Goal: Task Accomplishment & Management: Complete application form

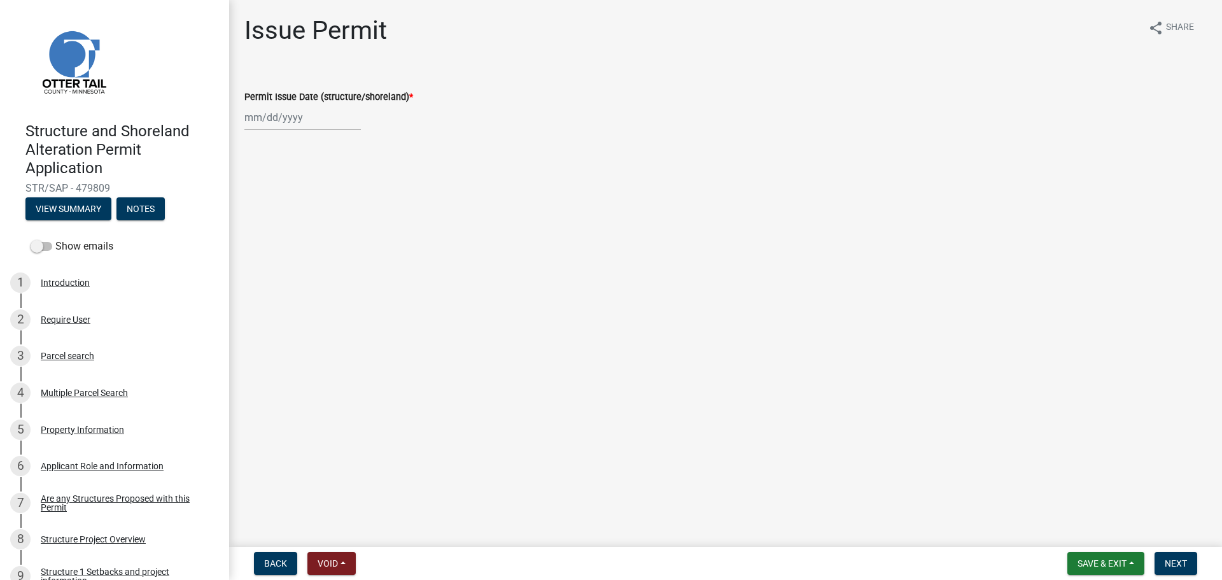
click at [337, 109] on div at bounding box center [302, 117] width 116 height 26
select select "10"
select select "2025"
click at [315, 212] on div "9" at bounding box center [318, 205] width 20 height 20
type input "[DATE]"
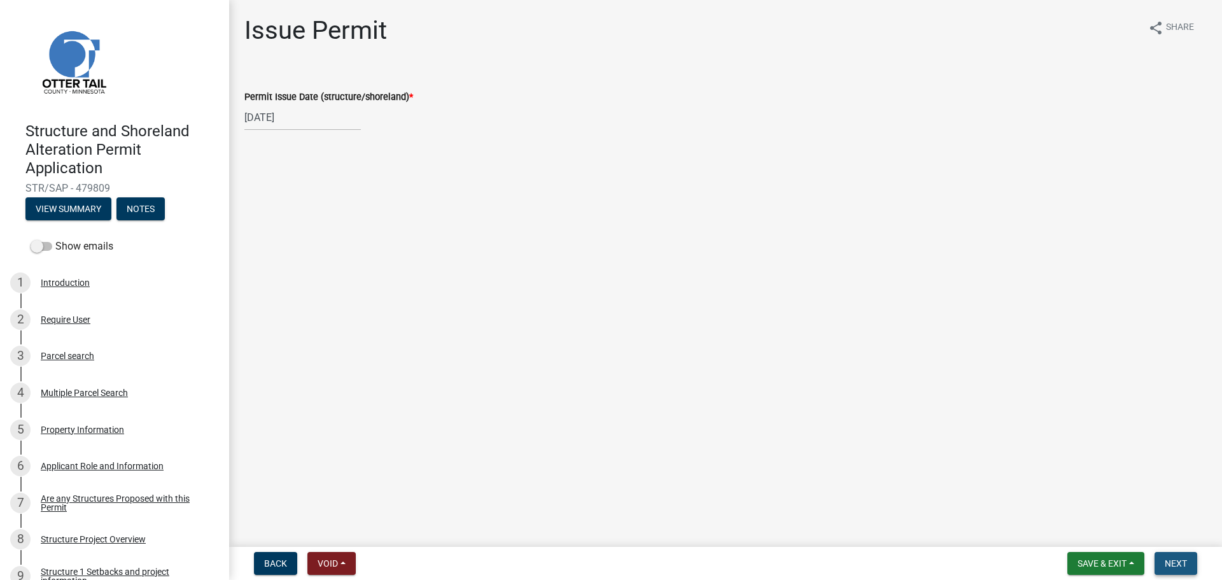
click at [1168, 562] on span "Next" at bounding box center [1176, 563] width 22 height 10
click at [1186, 569] on button "Next" at bounding box center [1176, 563] width 43 height 23
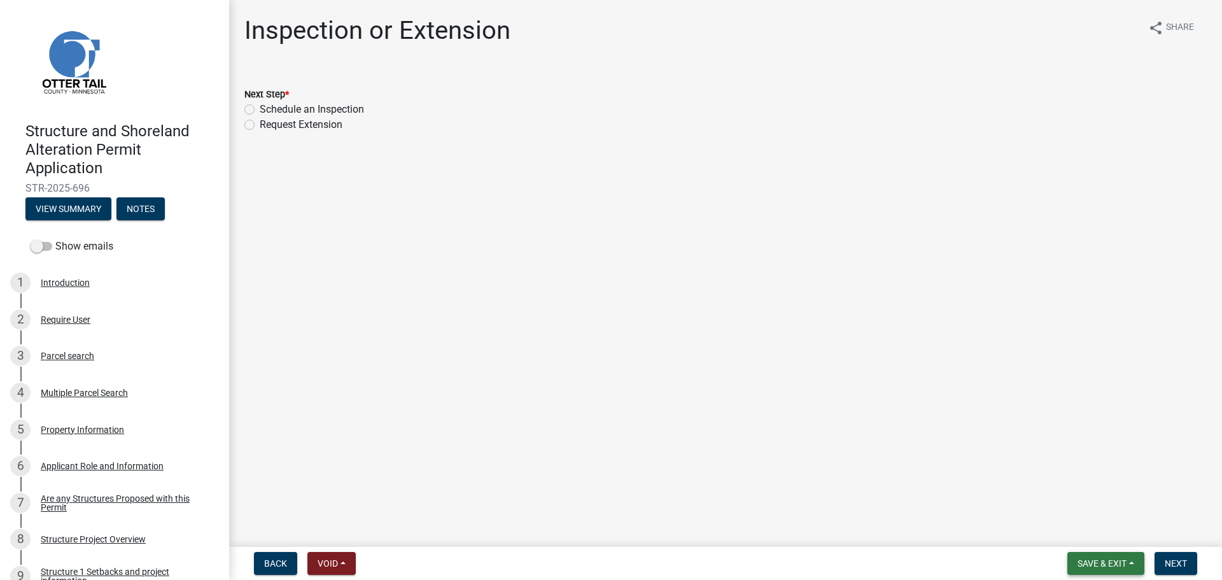
click at [1083, 572] on button "Save & Exit" at bounding box center [1106, 563] width 77 height 23
click at [1101, 529] on button "Save & Exit" at bounding box center [1094, 530] width 102 height 31
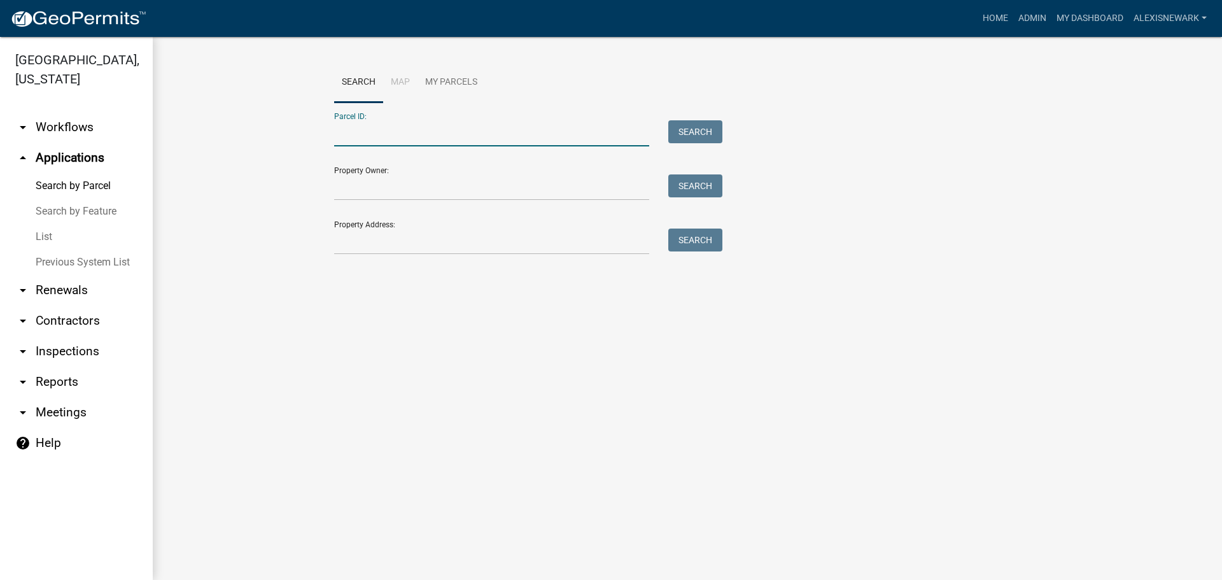
click at [394, 137] on input "Parcel ID:" at bounding box center [491, 133] width 315 height 26
paste input "16000990957000"
type input "16000990957000"
click at [668, 133] on button "Search" at bounding box center [695, 131] width 54 height 23
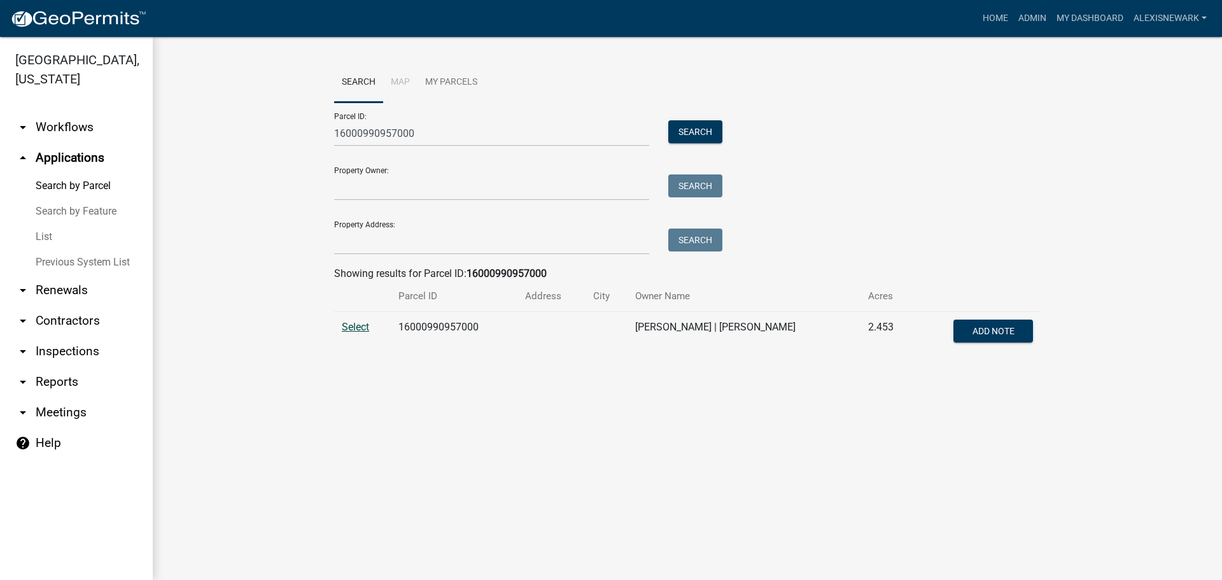
click at [357, 326] on span "Select" at bounding box center [355, 327] width 27 height 12
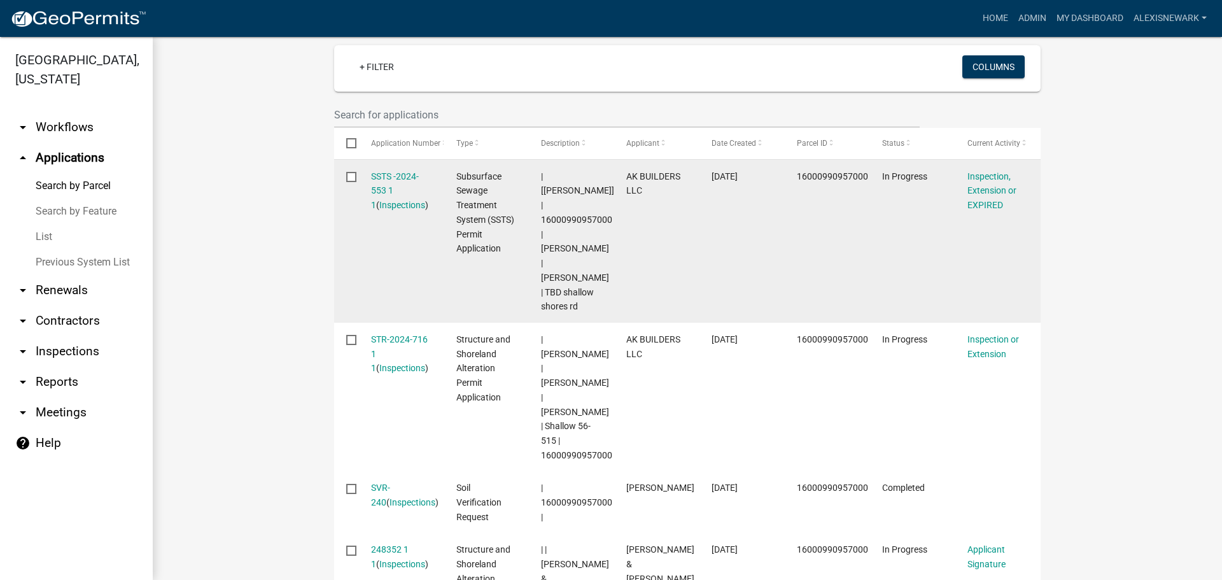
scroll to position [398, 0]
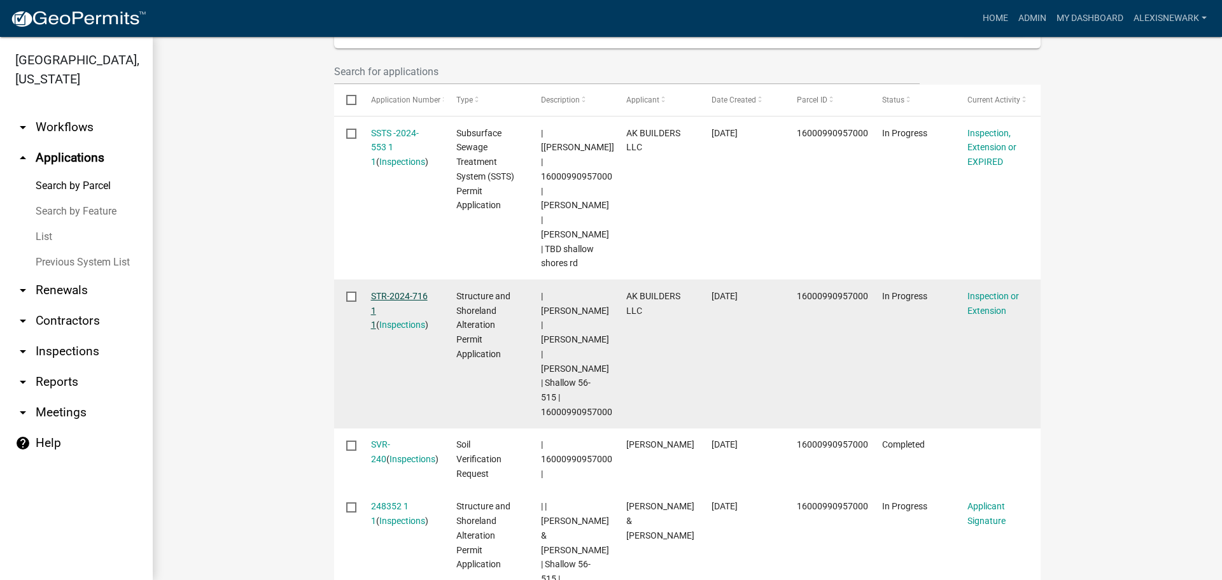
click at [409, 291] on link "STR-2024-716 1 1" at bounding box center [399, 310] width 57 height 39
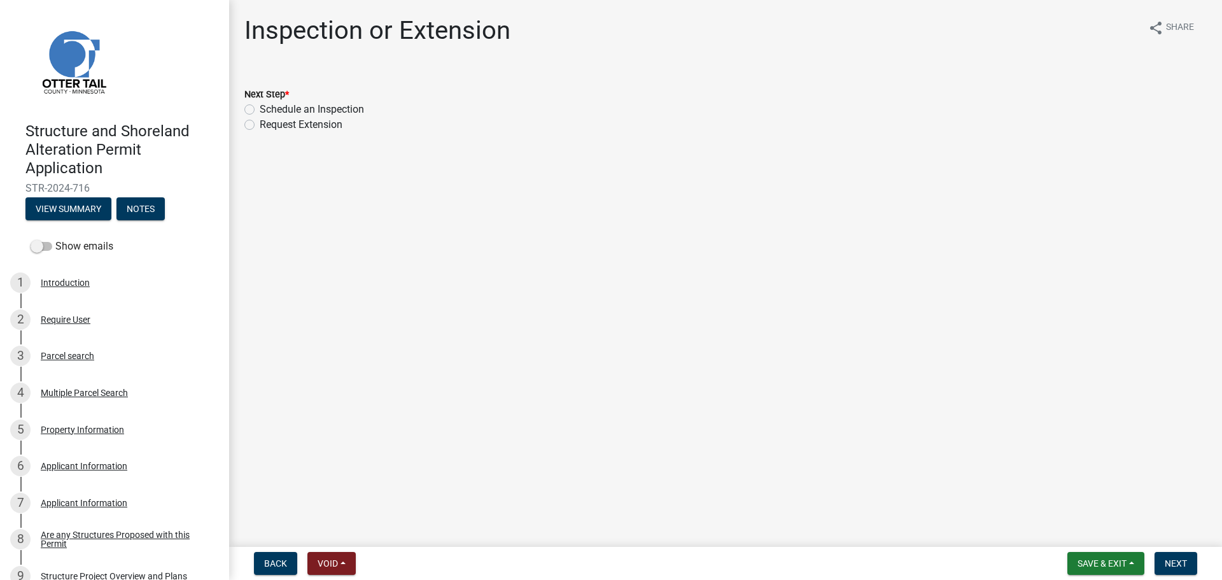
click at [242, 123] on div "Next Step * Schedule an Inspection Request Extension" at bounding box center [726, 101] width 982 height 61
click at [260, 123] on label "Request Extension" at bounding box center [301, 124] width 83 height 15
click at [260, 123] on input "Request Extension" at bounding box center [264, 121] width 8 height 8
radio input "true"
click at [1182, 570] on button "Next" at bounding box center [1176, 563] width 43 height 23
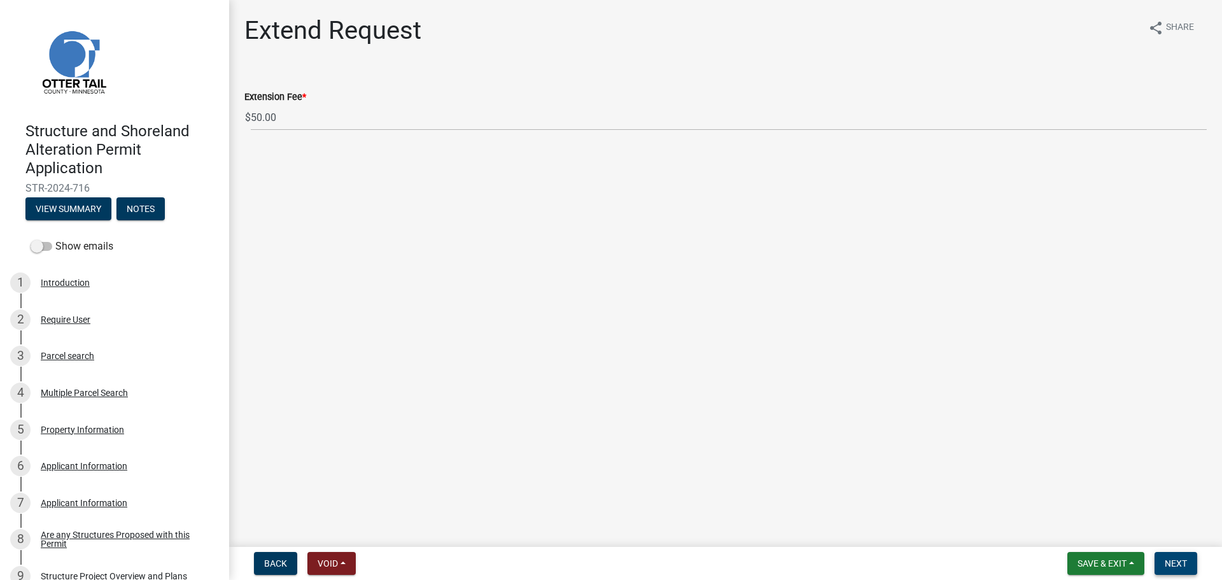
click at [1190, 565] on button "Next" at bounding box center [1176, 563] width 43 height 23
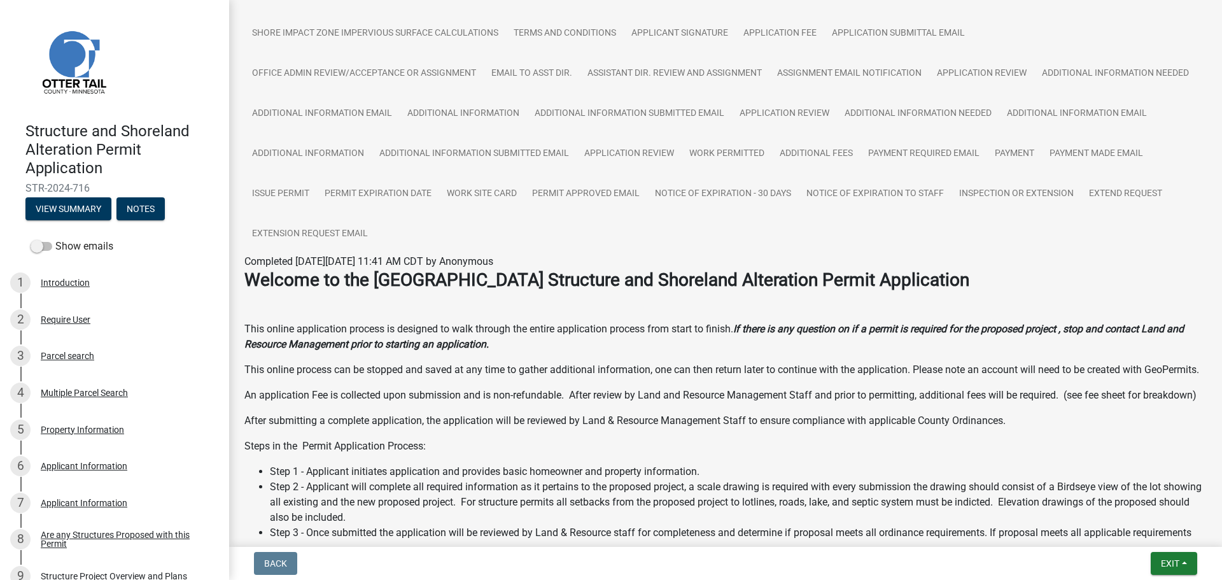
scroll to position [334, 0]
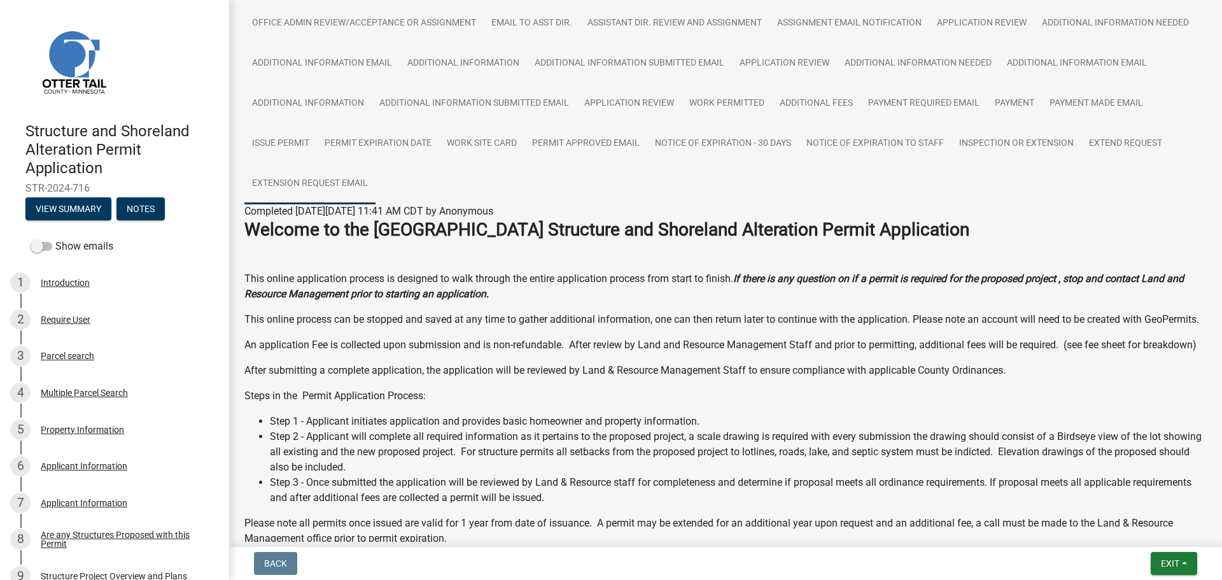
click at [376, 181] on link "Extension Request Email" at bounding box center [309, 184] width 131 height 41
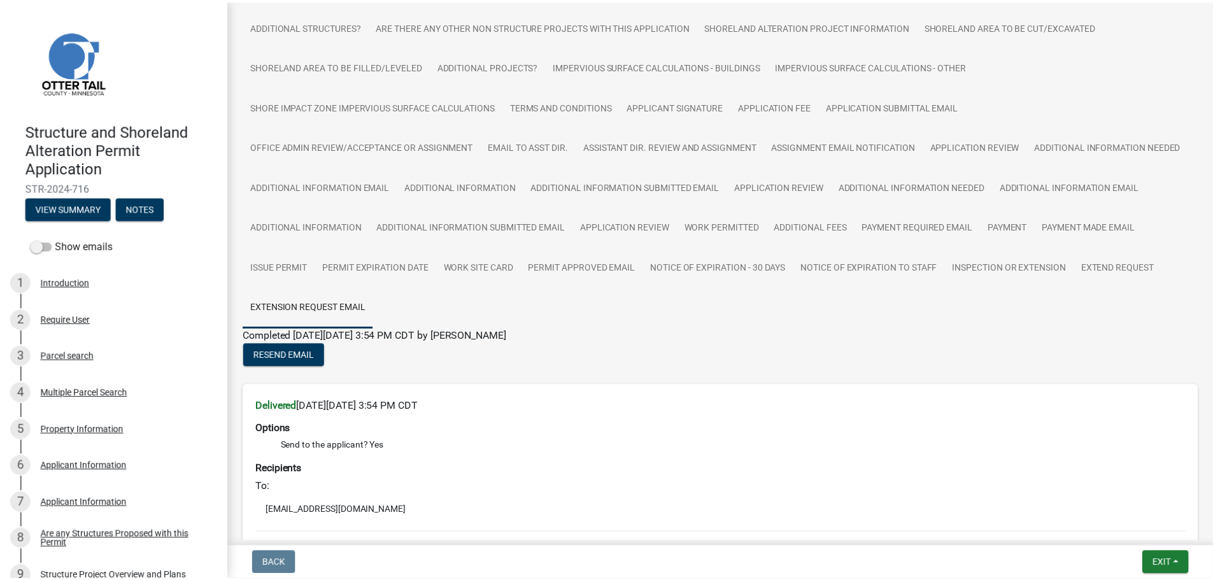
scroll to position [0, 0]
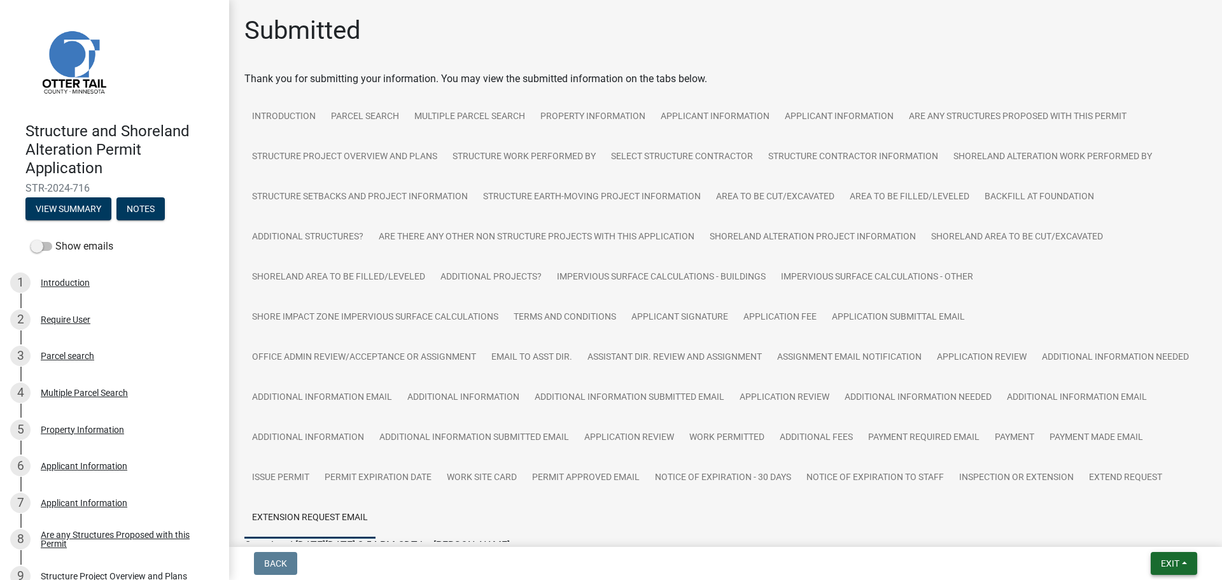
click at [1189, 557] on button "Exit" at bounding box center [1174, 563] width 46 height 23
click at [1193, 530] on button "Save & Exit" at bounding box center [1147, 530] width 102 height 31
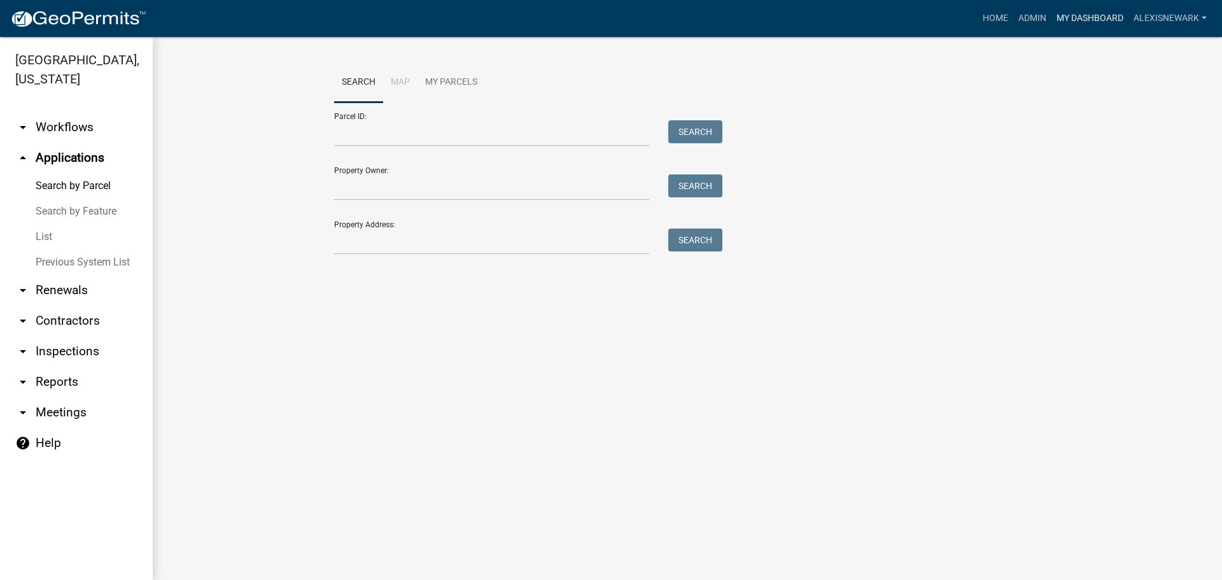
click at [1069, 21] on link "My Dashboard" at bounding box center [1090, 18] width 77 height 24
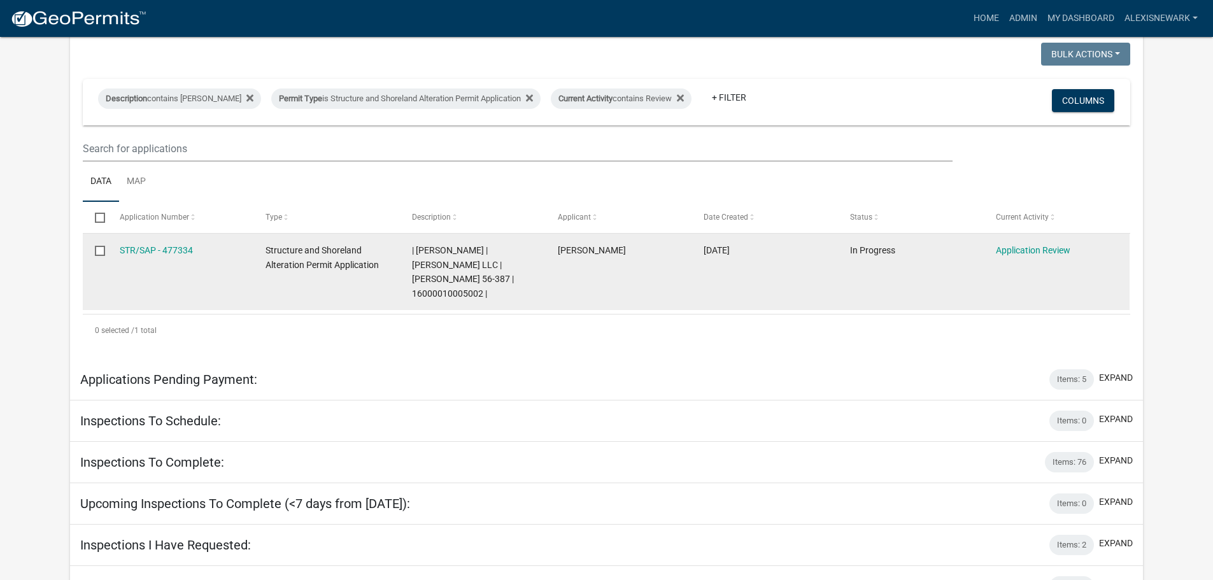
scroll to position [255, 0]
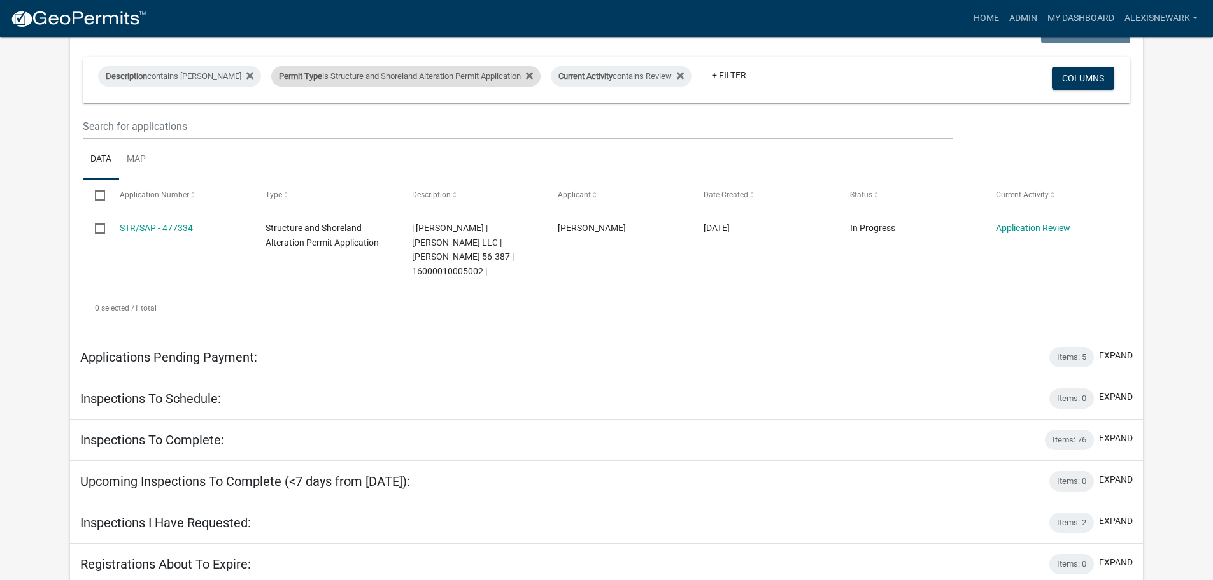
click at [425, 77] on div "Permit Type is Structure and Shoreland Alteration Permit Application" at bounding box center [405, 76] width 269 height 20
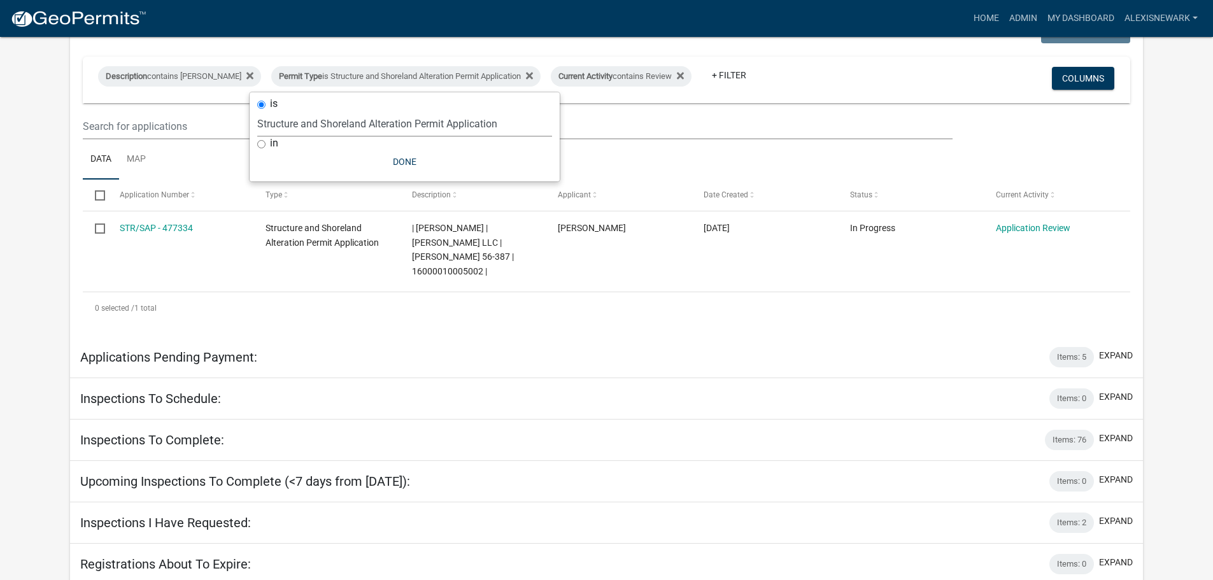
click at [465, 120] on select "Select an option Building Contractor / Excavators (Registration) Building Contr…" at bounding box center [404, 124] width 295 height 26
select select "68d28c81-f724-4f90-9ad3-bed34bf6fb80"
click at [279, 111] on select "Select an option Building Contractor / Excavators (Registration) Building Contr…" at bounding box center [404, 124] width 295 height 26
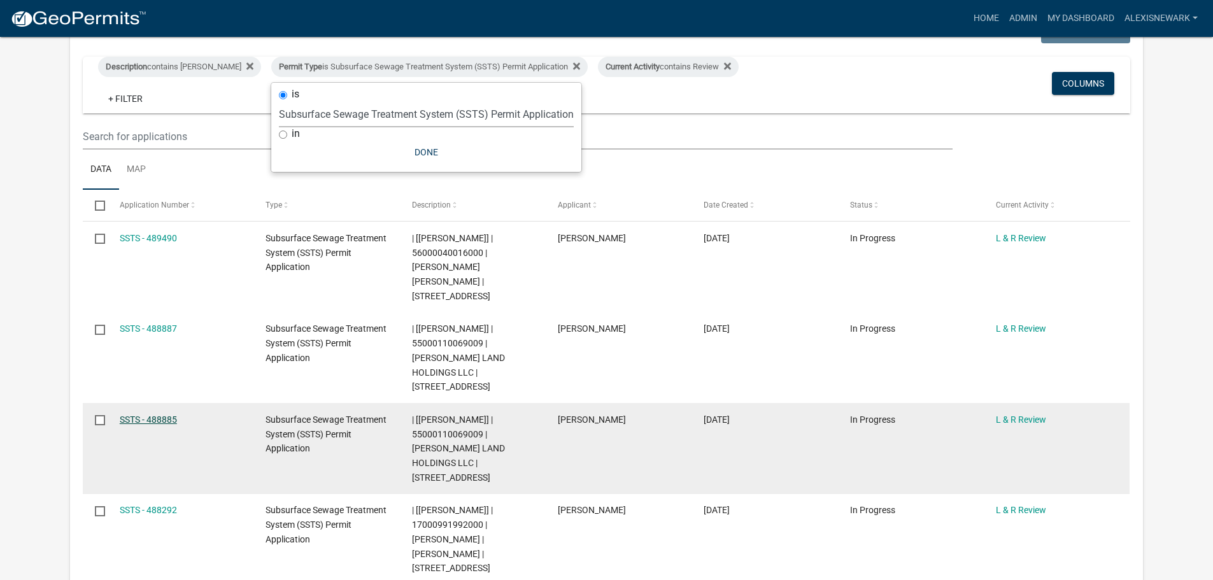
click at [166, 414] on link "SSTS - 488885" at bounding box center [148, 419] width 57 height 10
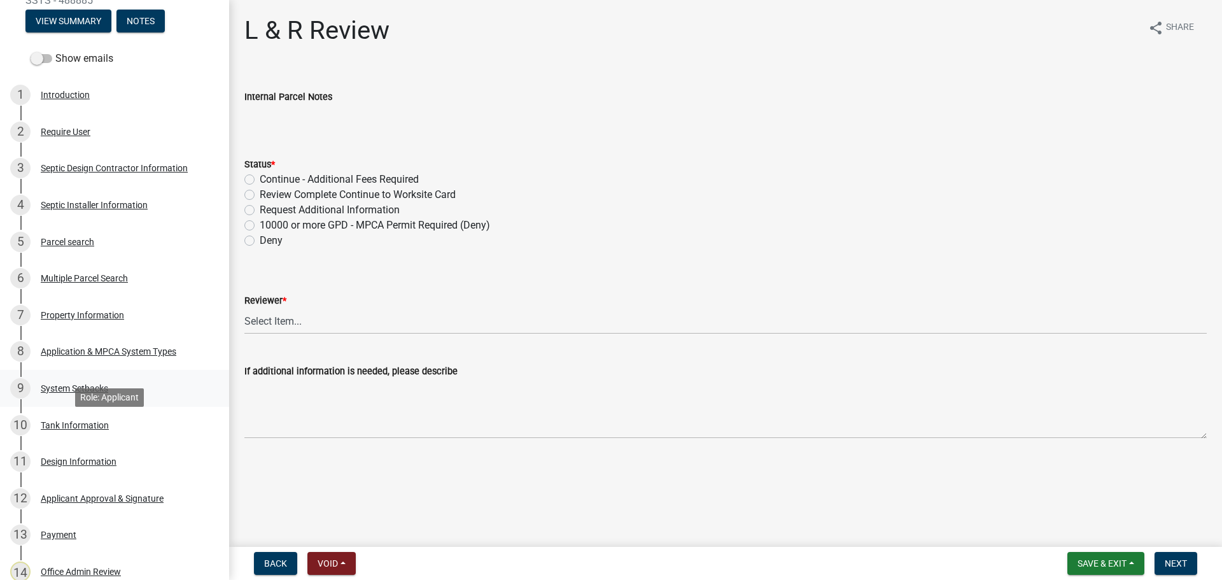
scroll to position [191, 0]
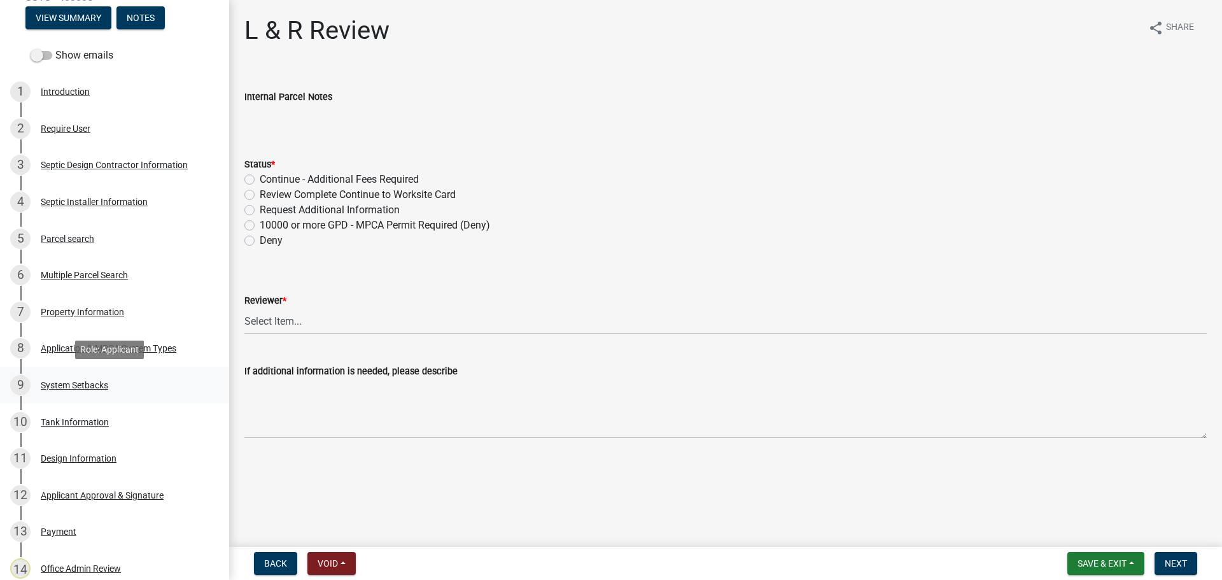
click at [116, 396] on link "9 System Setbacks" at bounding box center [114, 385] width 229 height 37
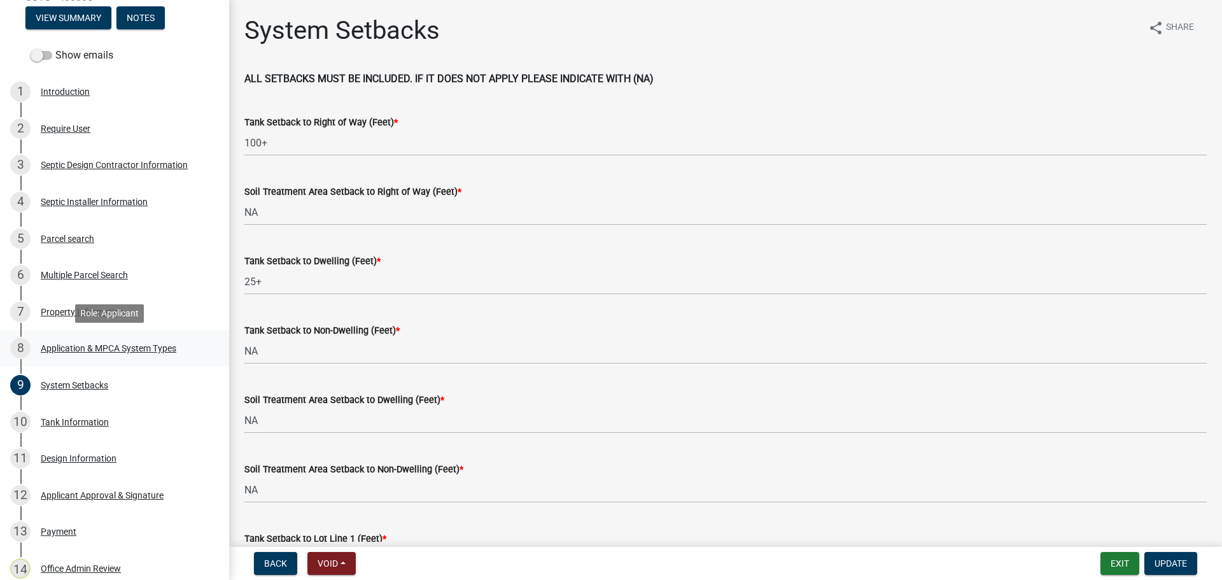
click at [124, 363] on link "8 Application & MPCA System Types" at bounding box center [114, 348] width 229 height 37
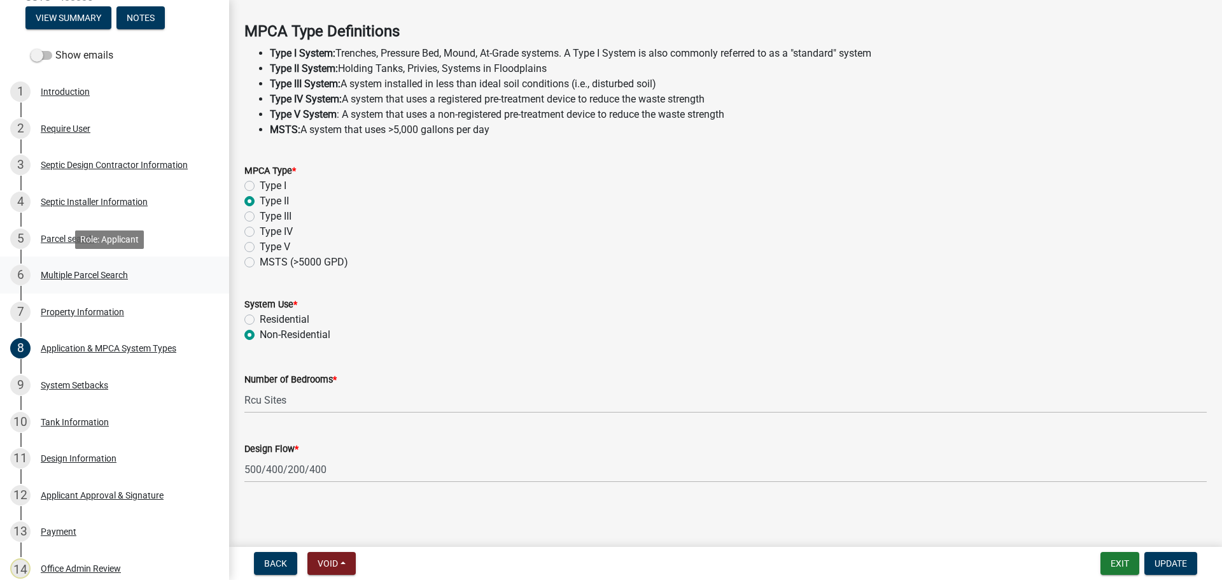
scroll to position [364, 0]
click at [135, 310] on div "7 Property Information" at bounding box center [109, 312] width 199 height 20
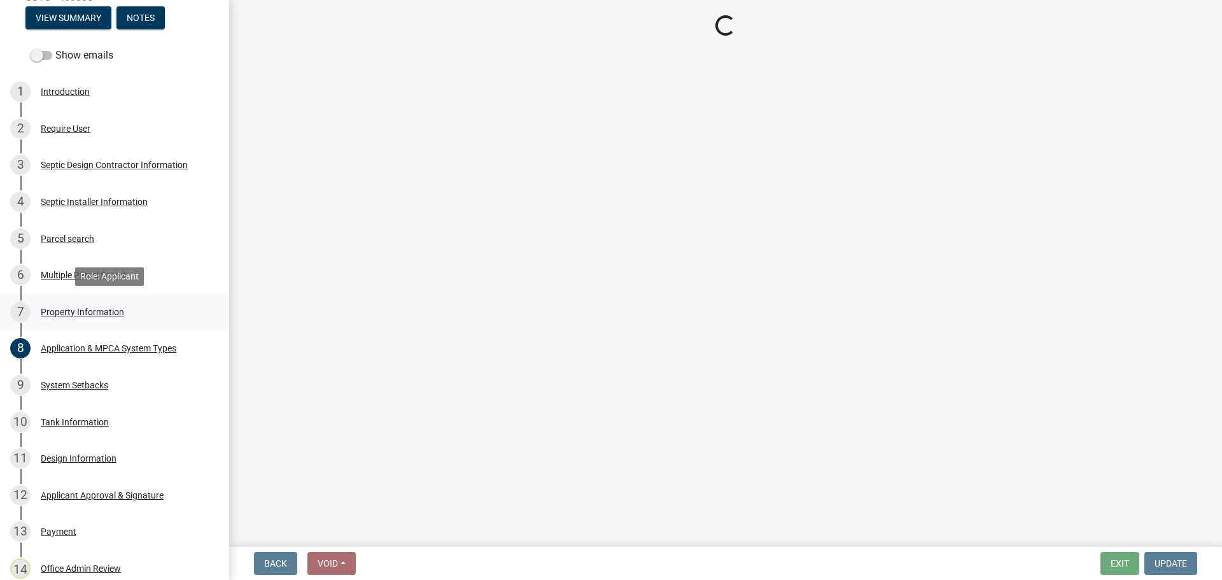
scroll to position [0, 0]
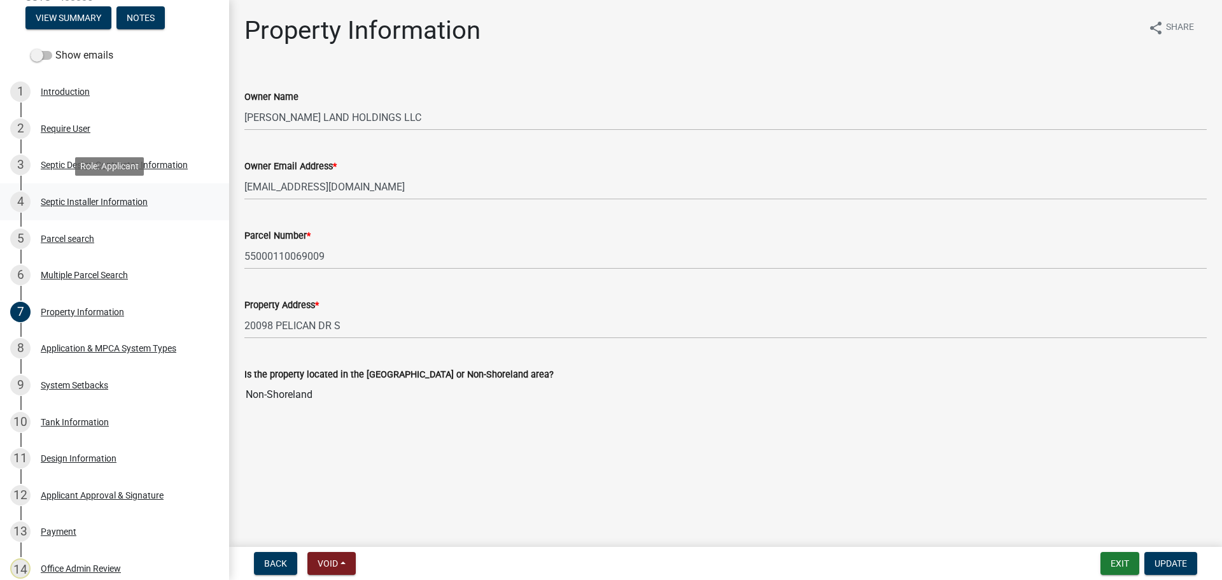
click at [135, 200] on div "Septic Installer Information" at bounding box center [94, 201] width 107 height 9
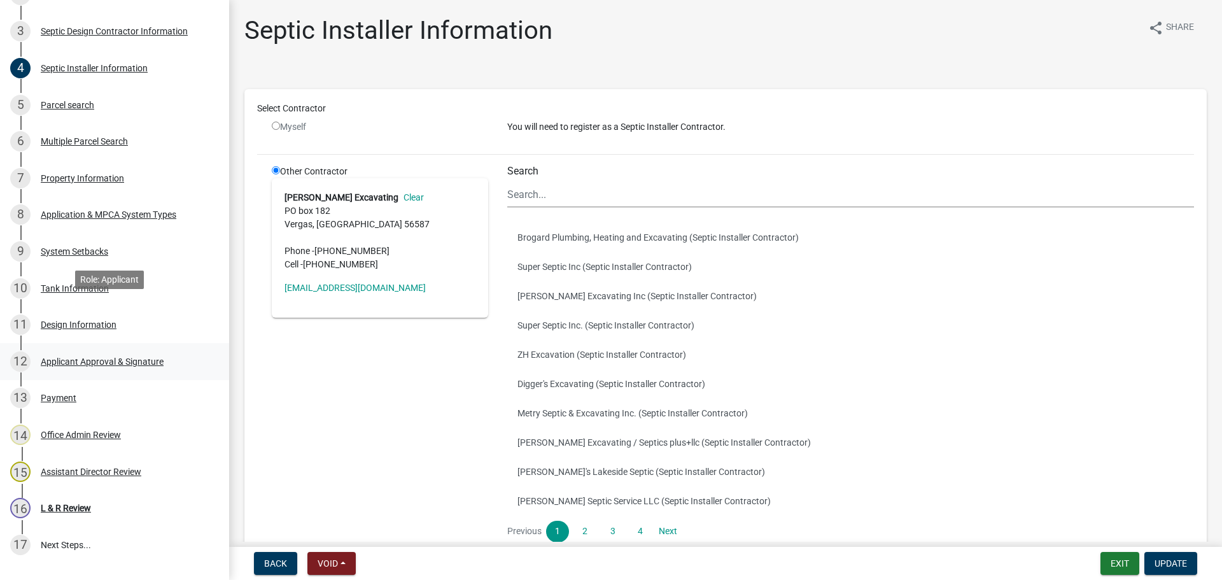
scroll to position [334, 0]
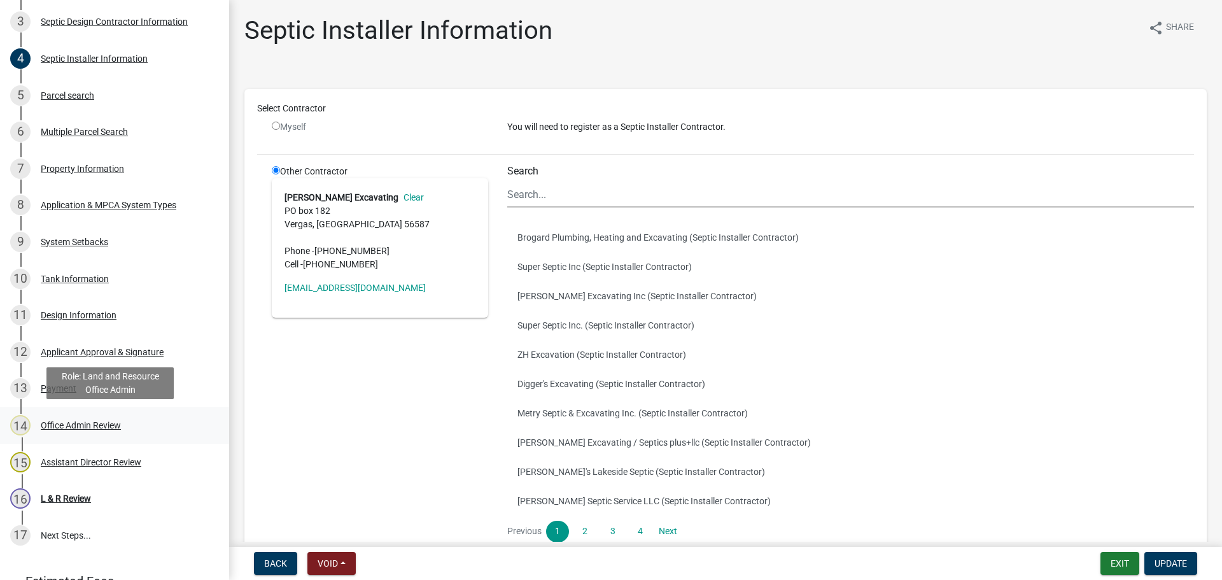
click at [158, 411] on link "14 Office Admin Review" at bounding box center [114, 425] width 229 height 37
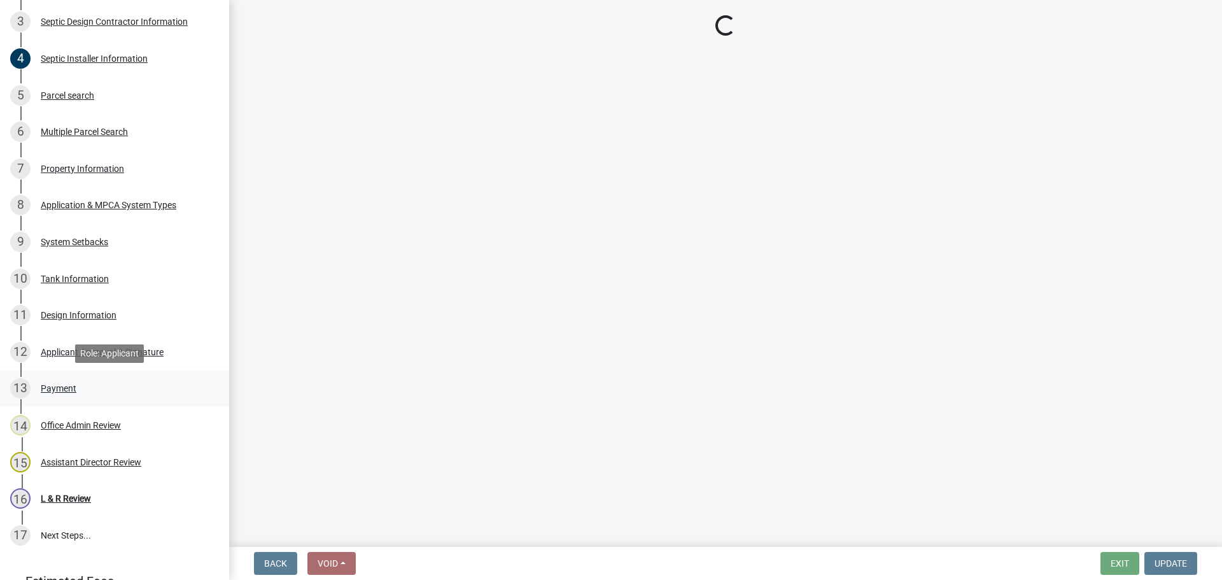
select select "587f38f5-c90e-4c12-9e10-d3e23909bbca"
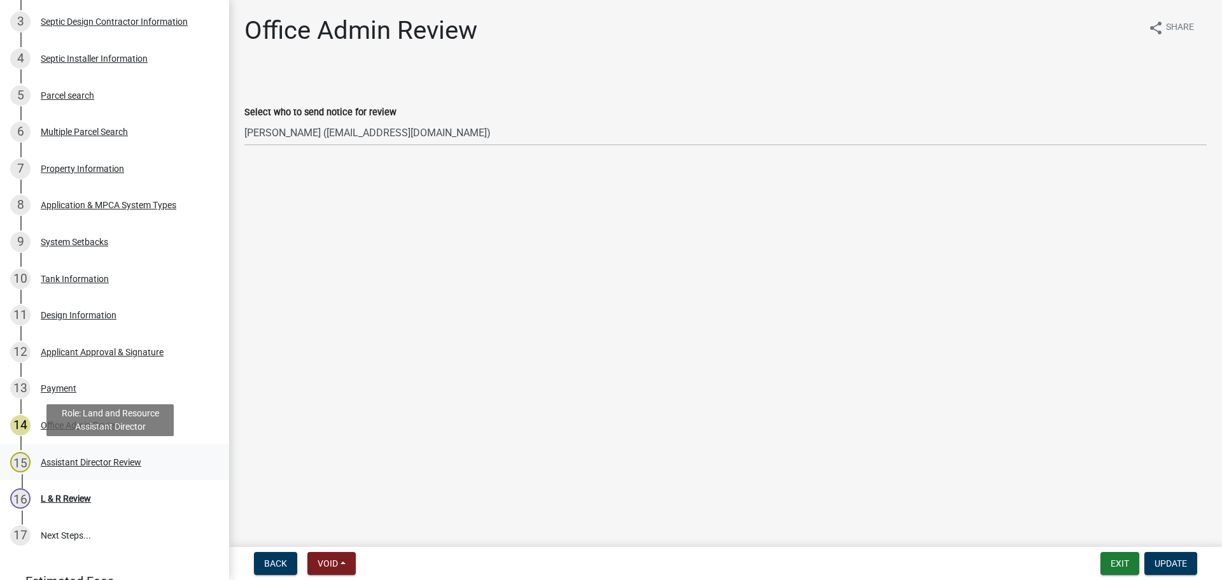
click at [150, 458] on div "15 Assistant Director Review" at bounding box center [109, 462] width 199 height 20
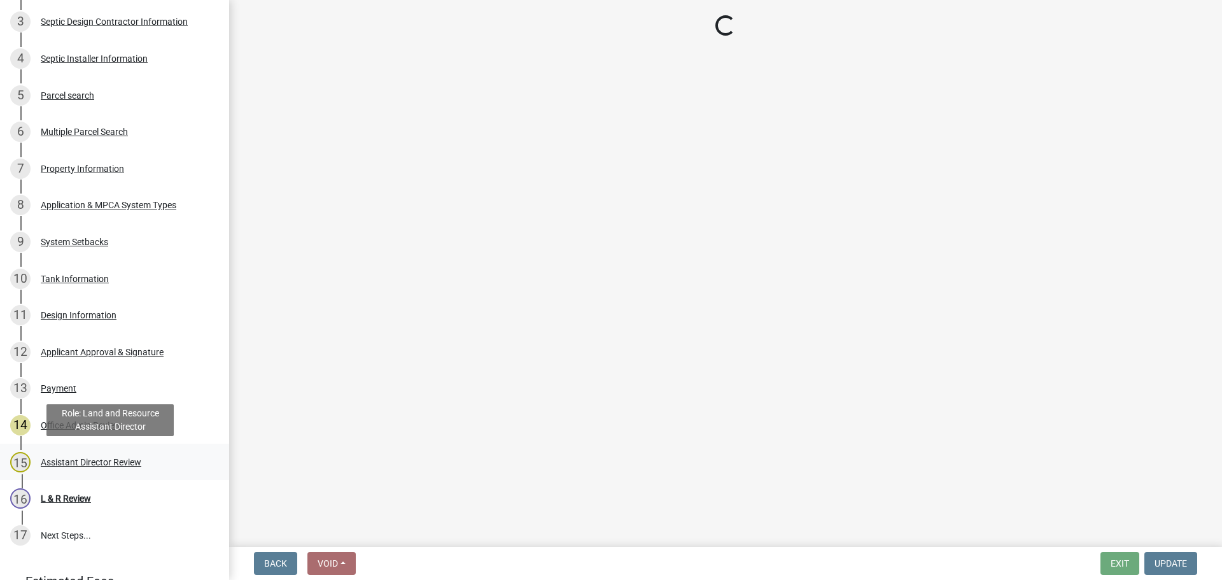
select select "46a67eee-2c7d-4579-9973-15a8b9f9d8c4"
select select "f6a741f6-6d10-4601-9562-2e8ce244b7e0"
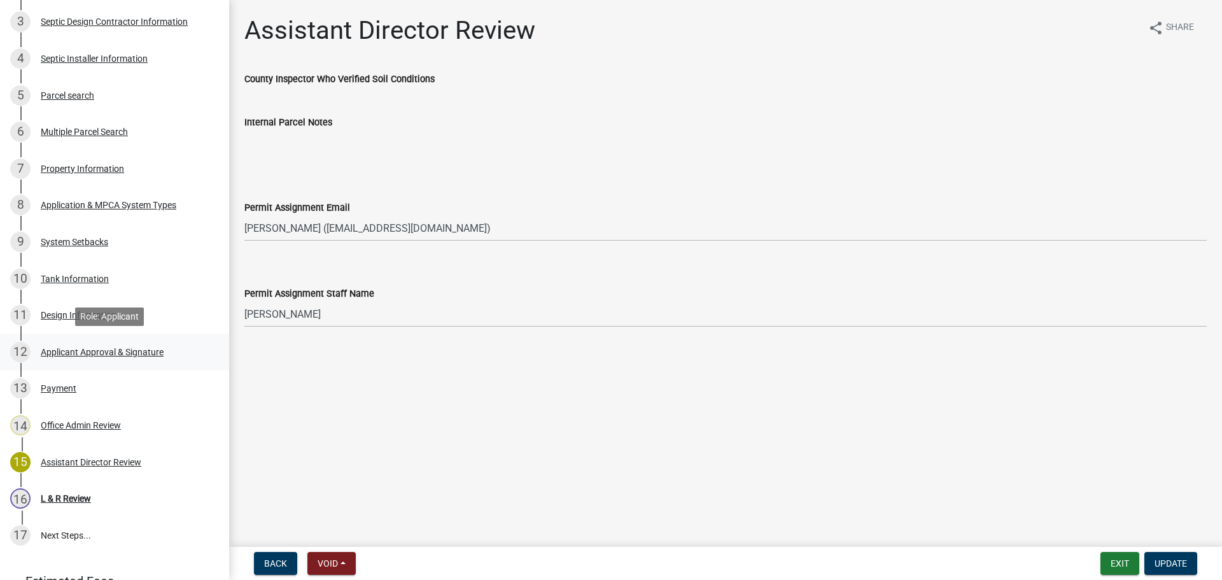
click at [130, 361] on div "12 Applicant Approval & Signature" at bounding box center [109, 352] width 199 height 20
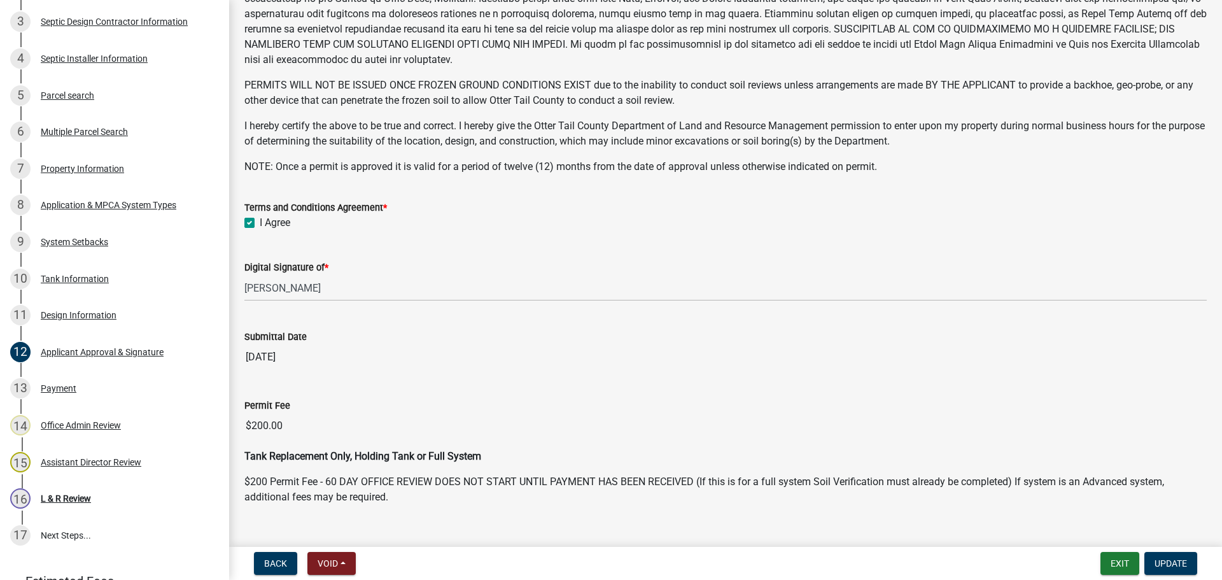
scroll to position [251, 0]
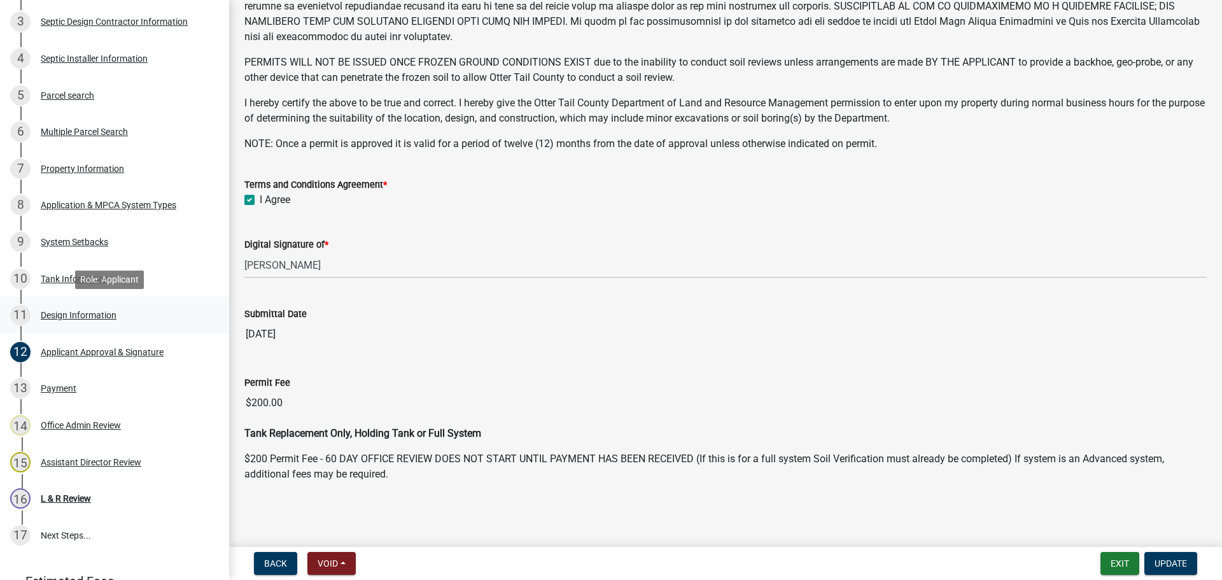
click at [157, 318] on div "11 Design Information" at bounding box center [109, 315] width 199 height 20
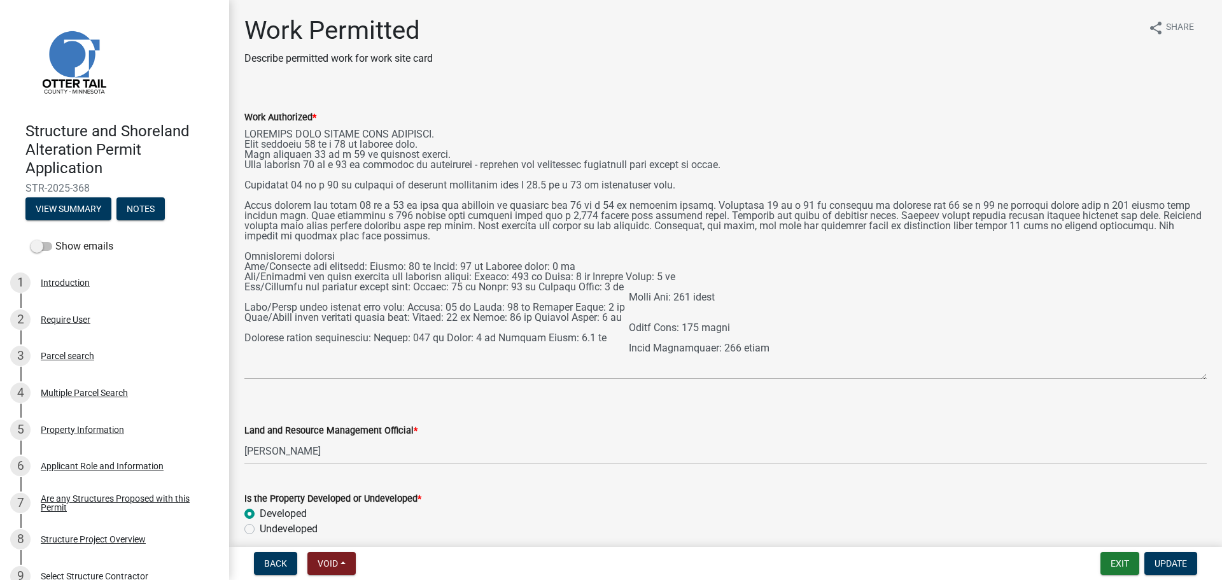
select select "f6a741f6-6d10-4601-9562-2e8ce244b7e0"
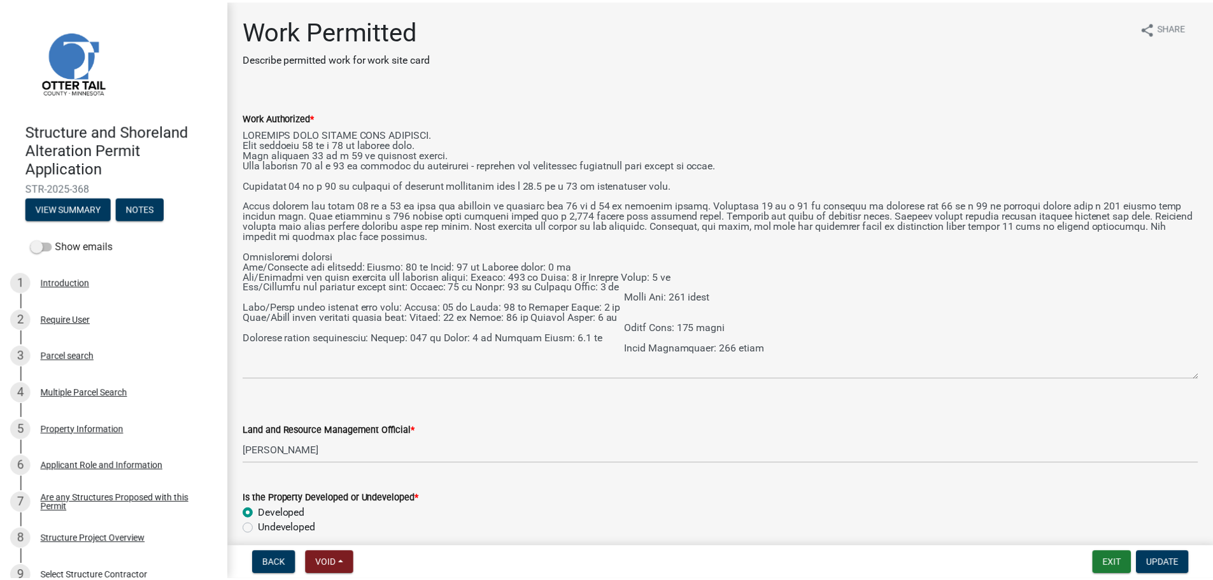
scroll to position [987, 0]
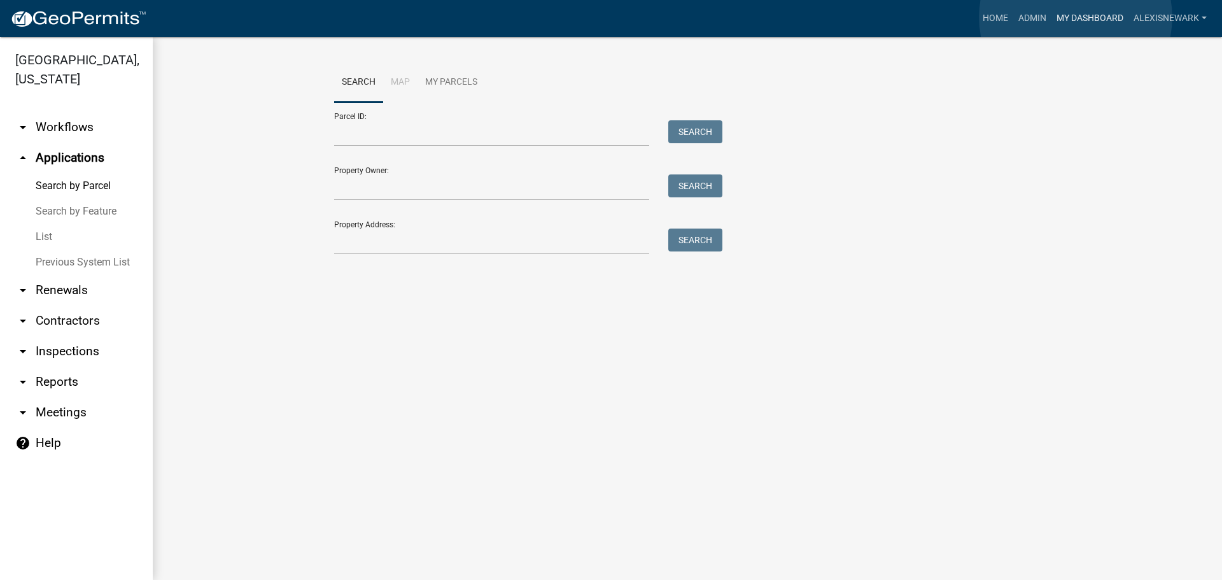
click at [1076, 17] on link "My Dashboard" at bounding box center [1090, 18] width 77 height 24
